Goal: Check status: Check status

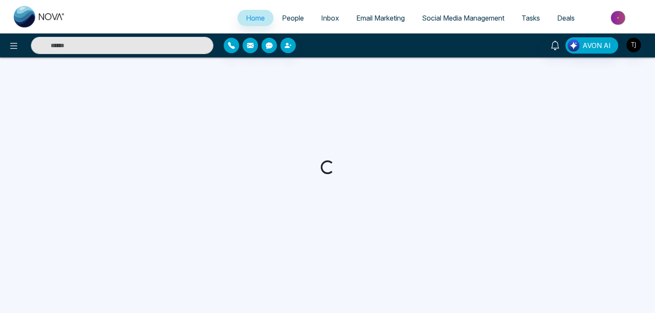
select select "*"
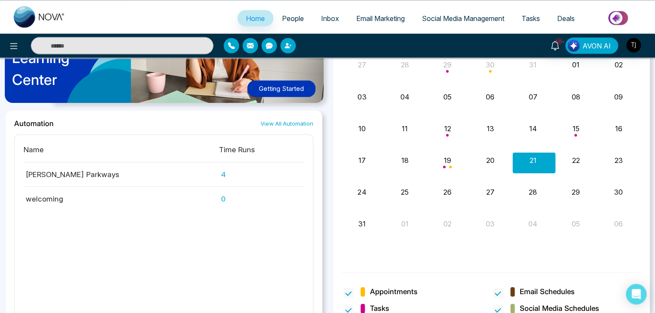
scroll to position [825, 0]
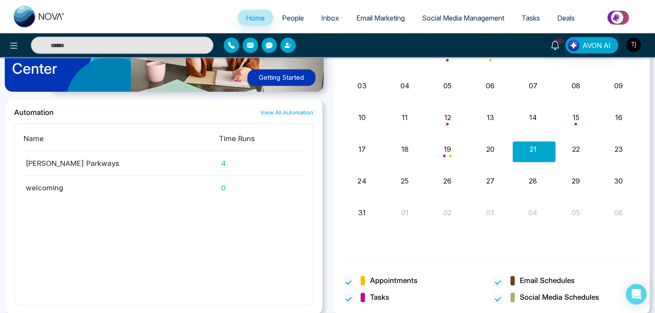
click at [554, 21] on link "Deals" at bounding box center [566, 18] width 35 height 16
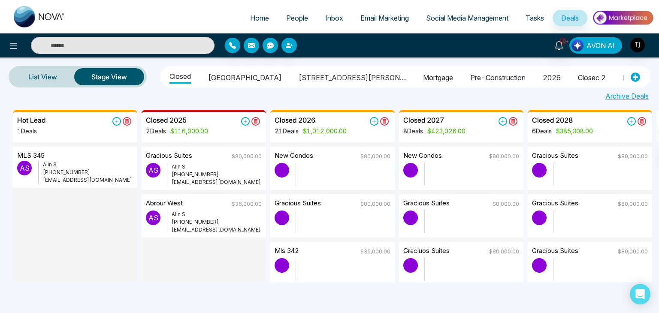
click at [591, 46] on span "AVON AI" at bounding box center [601, 45] width 28 height 10
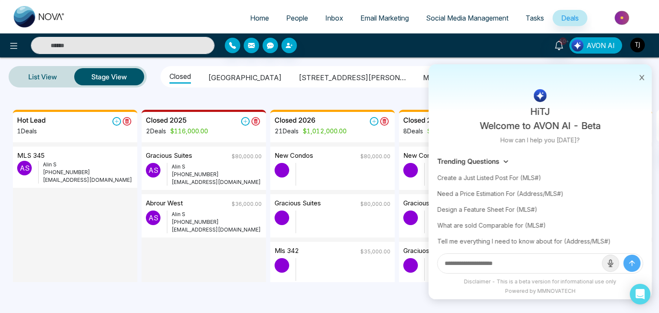
click at [591, 46] on span "AVON AI" at bounding box center [601, 45] width 28 height 10
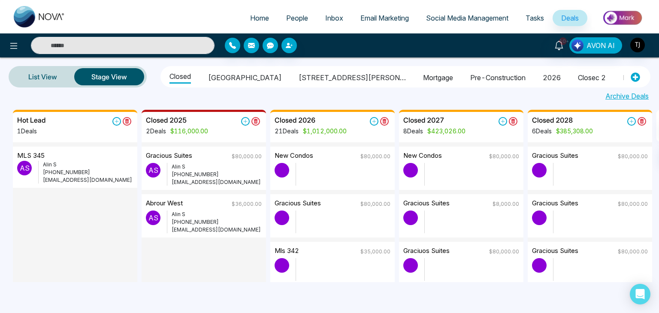
click at [6, 39] on div at bounding box center [110, 45] width 220 height 17
click at [12, 43] on icon at bounding box center [14, 46] width 10 height 10
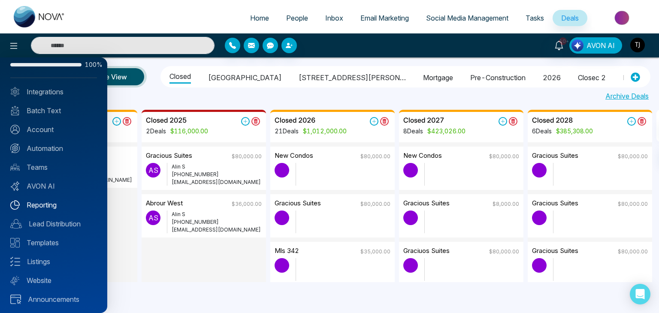
scroll to position [24, 0]
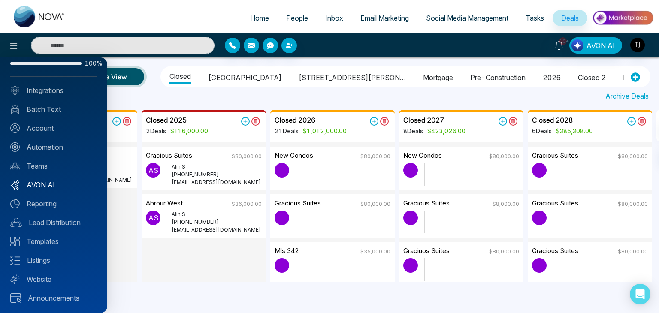
click at [54, 186] on link "AVON AI" at bounding box center [53, 185] width 87 height 10
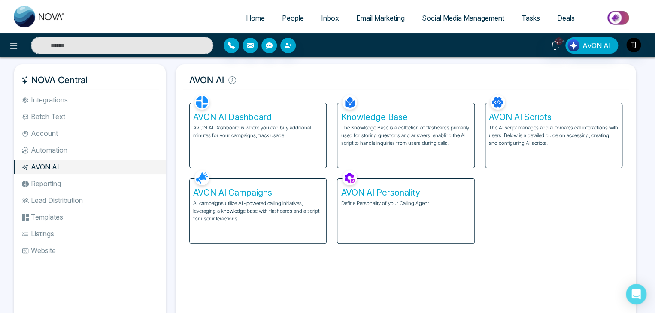
click at [238, 218] on p "AI campaigns utilize AI-powered calling initiatives, leveraging a knowledge bas…" at bounding box center [258, 211] width 130 height 23
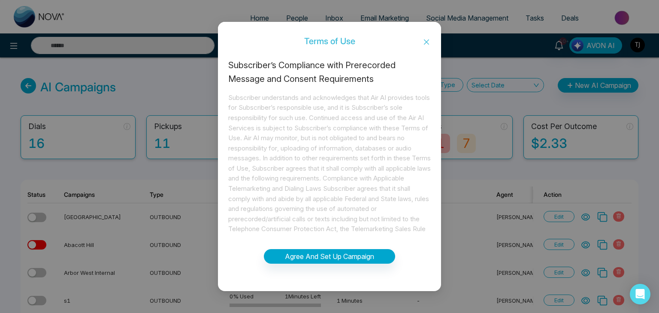
click at [437, 41] on span "Close" at bounding box center [426, 41] width 29 height 23
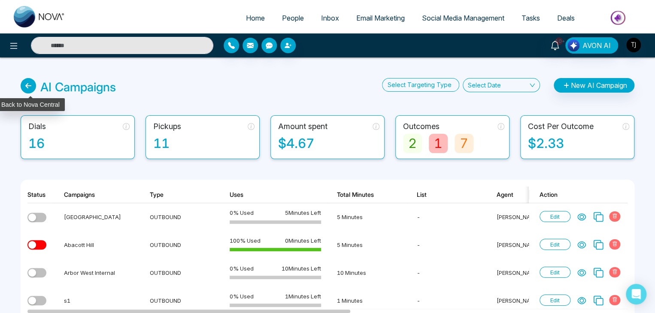
click at [24, 82] on icon at bounding box center [28, 85] width 15 height 15
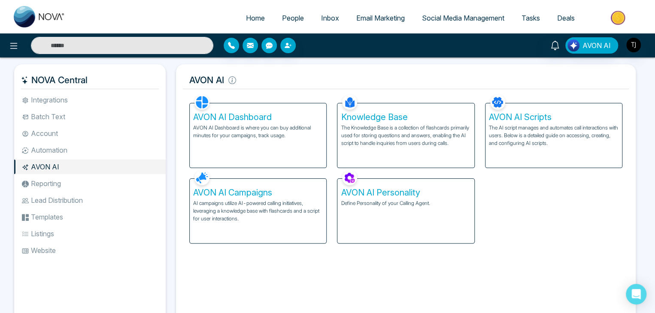
click at [231, 126] on p "AVON AI Dashboard is where you can buy additional minutes for your campaigns, t…" at bounding box center [258, 131] width 130 height 15
click at [54, 148] on li "Automation" at bounding box center [90, 150] width 152 height 15
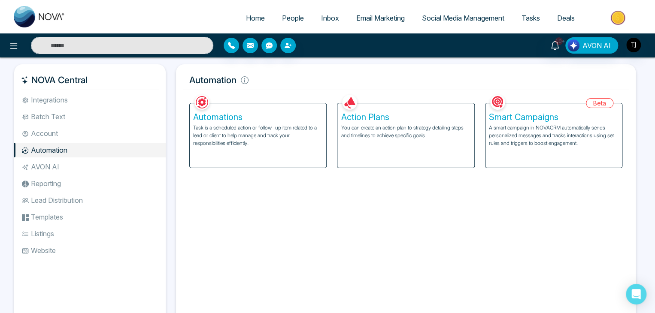
click at [614, 136] on p "A smart campaign in NOVACRM automatically sends personalized messages and track…" at bounding box center [554, 135] width 130 height 23
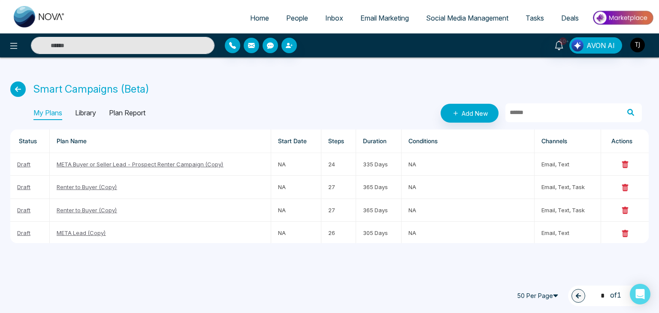
click at [130, 112] on p "Plan Report" at bounding box center [127, 113] width 36 height 14
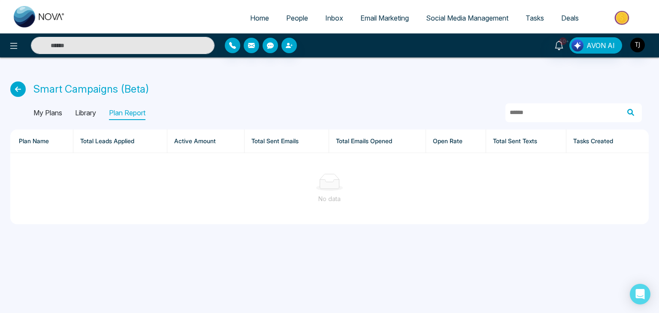
click at [12, 88] on icon at bounding box center [17, 89] width 15 height 15
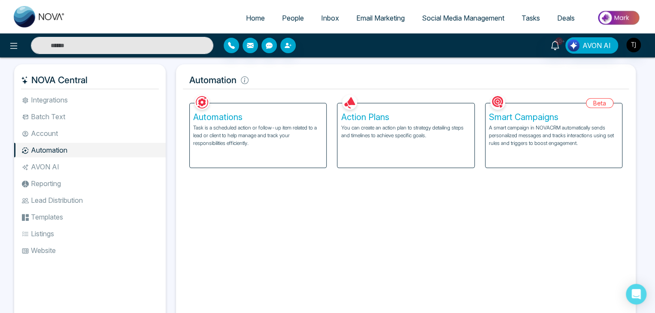
click at [531, 132] on p "A smart campaign in NOVACRM automatically sends personalized messages and track…" at bounding box center [554, 135] width 130 height 23
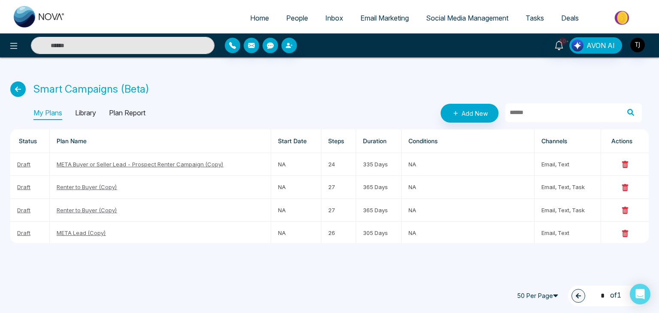
click at [111, 112] on div "My Plans Library Plan Report" at bounding box center [89, 113] width 112 height 14
click at [125, 114] on p "Plan Report" at bounding box center [127, 113] width 36 height 14
